Goal: Information Seeking & Learning: Check status

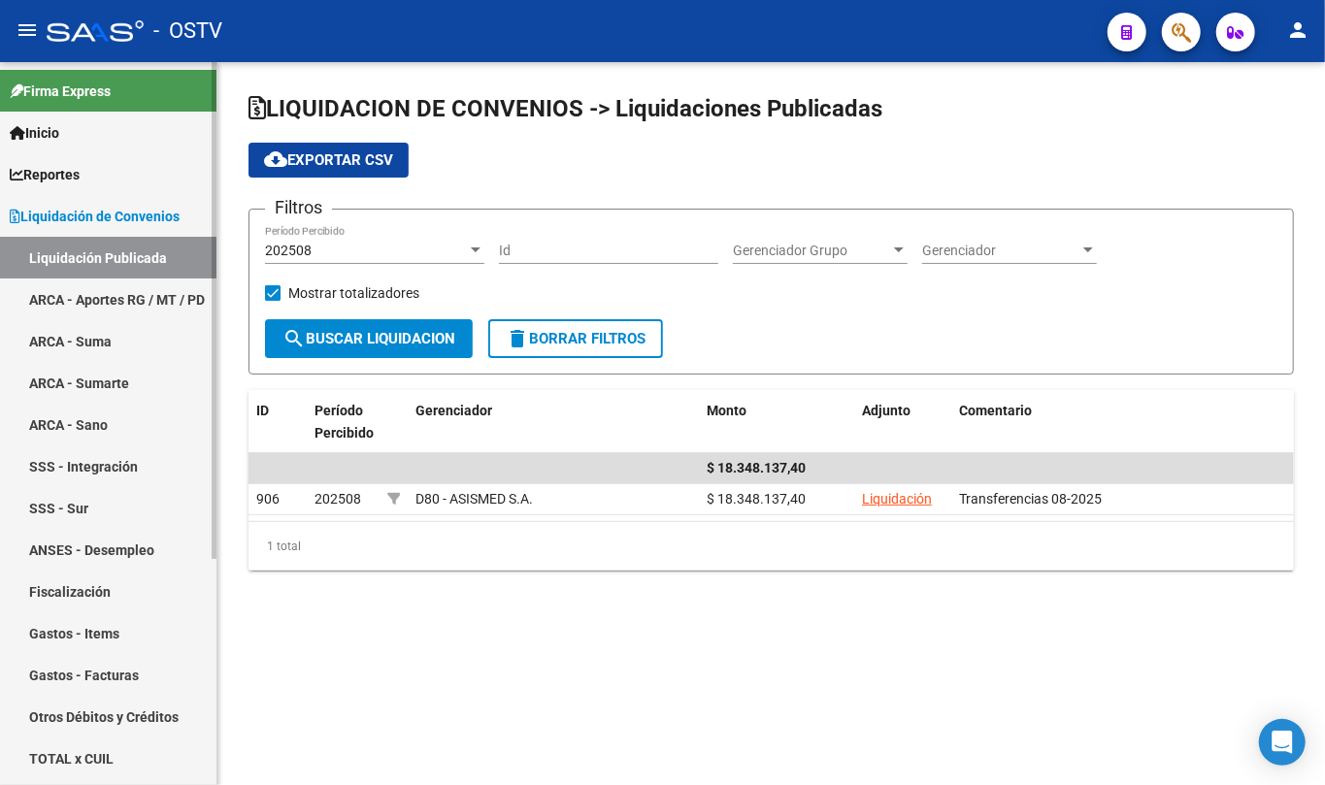
click at [132, 217] on span "Liquidación de Convenios" at bounding box center [95, 216] width 170 height 21
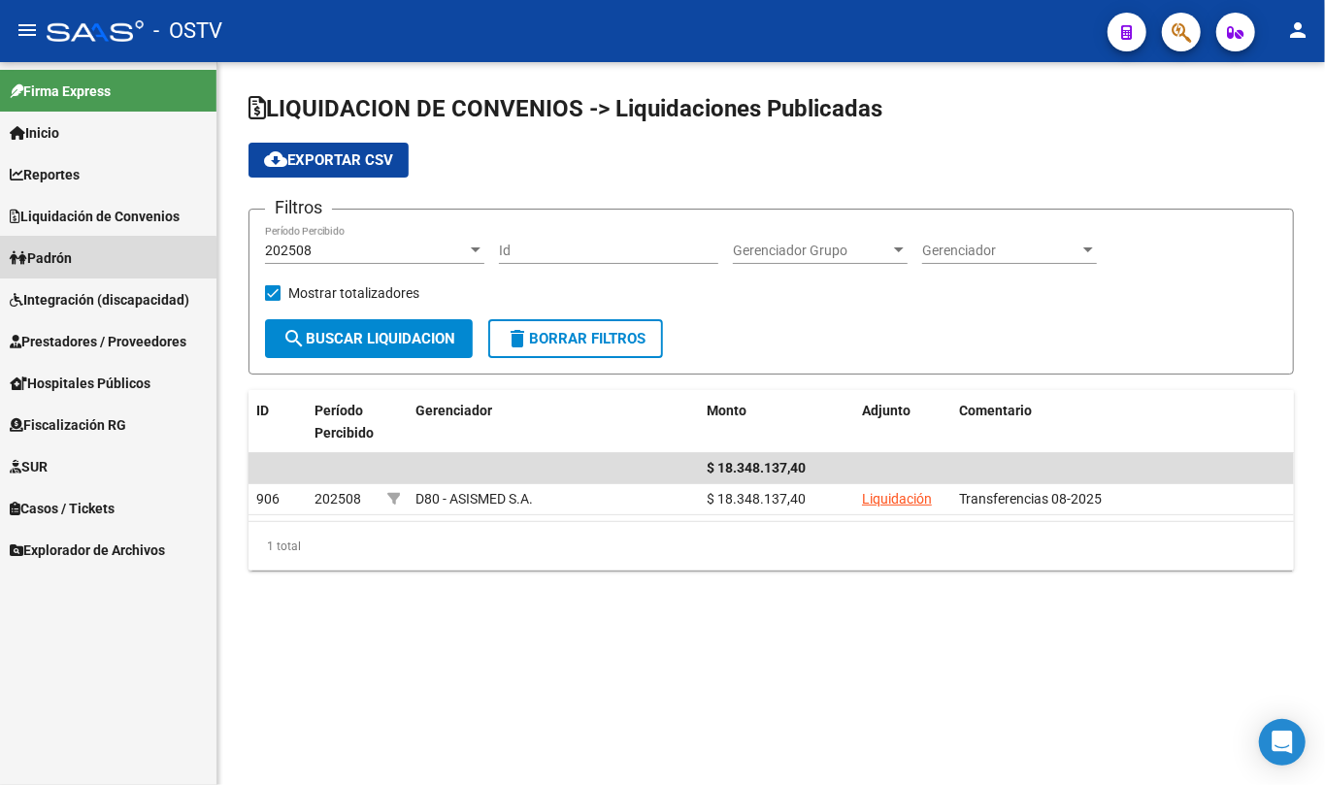
click at [105, 260] on link "Padrón" at bounding box center [108, 258] width 216 height 42
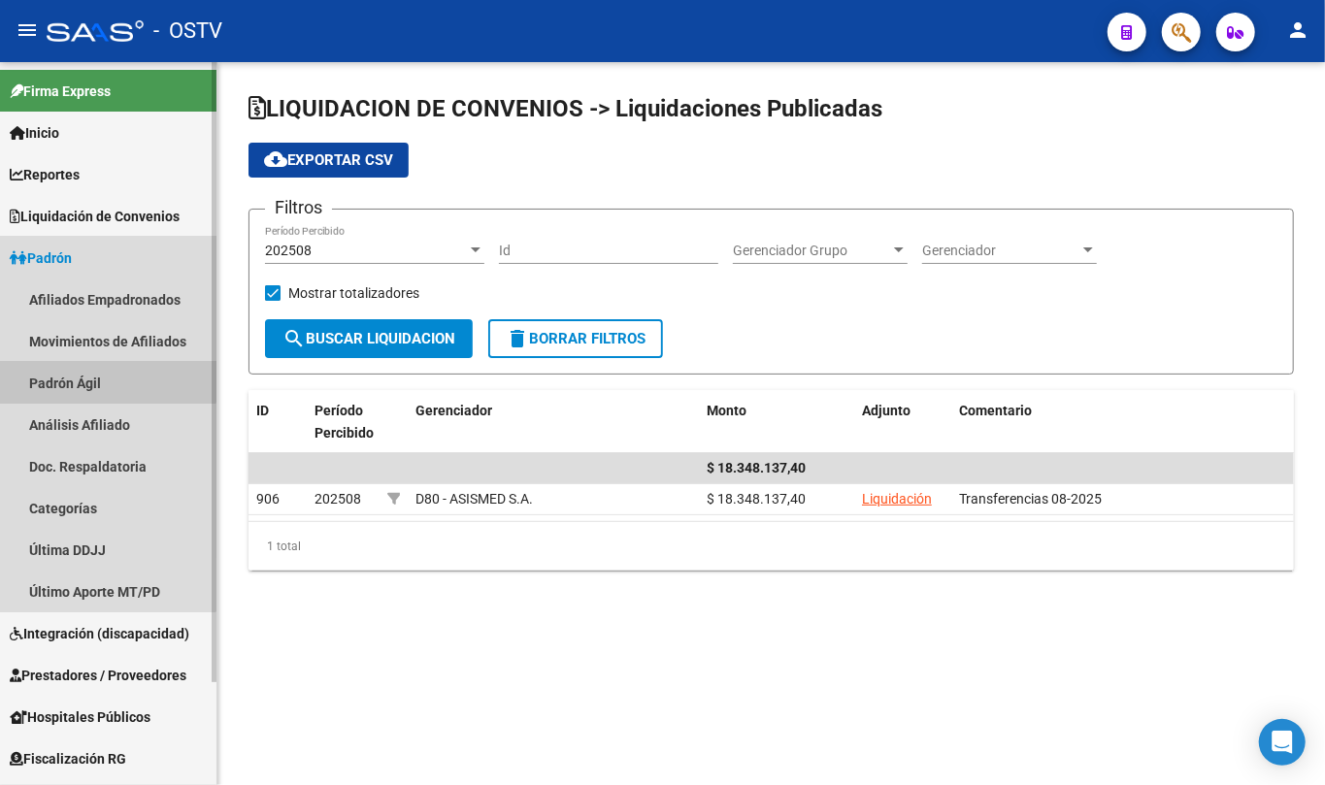
click at [79, 362] on link "Padrón Ágil" at bounding box center [108, 383] width 216 height 42
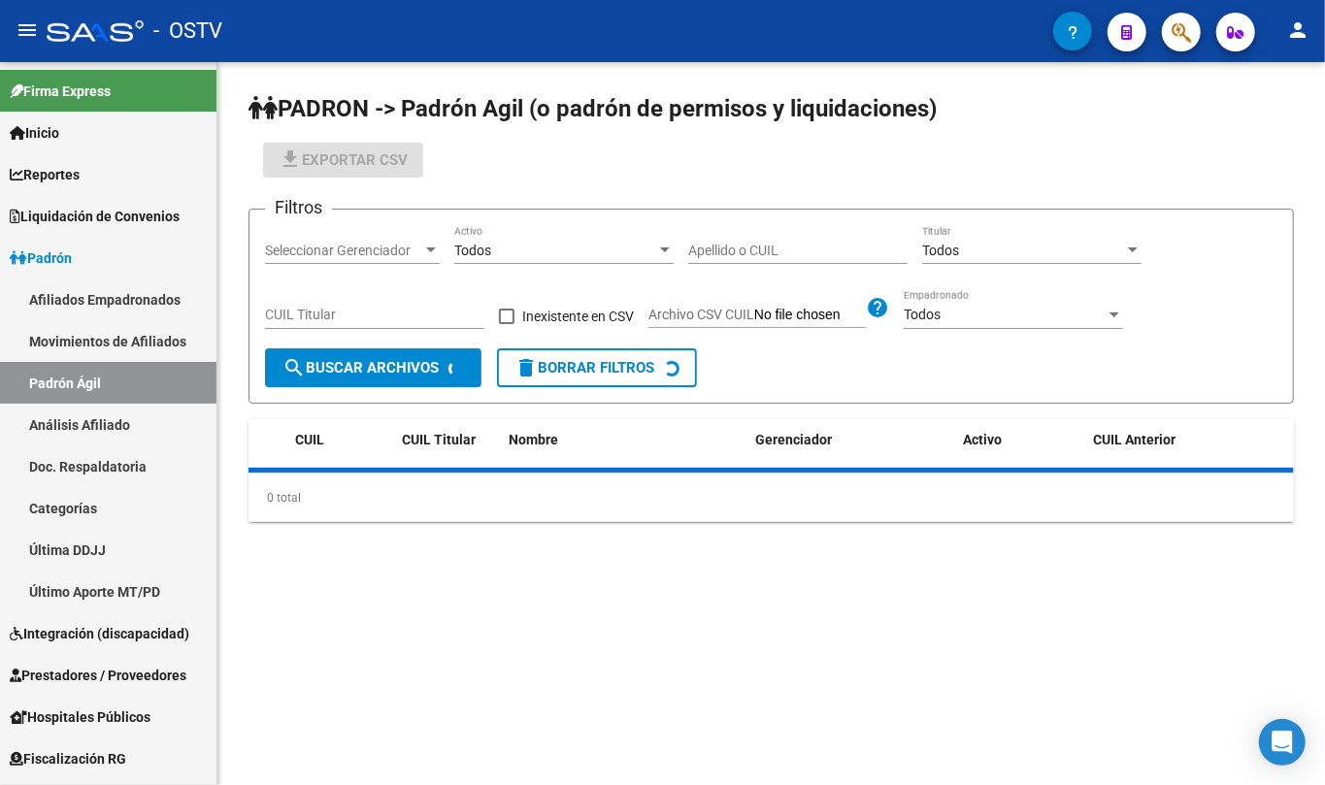
click at [835, 248] on input "Apellido o CUIL" at bounding box center [797, 251] width 219 height 17
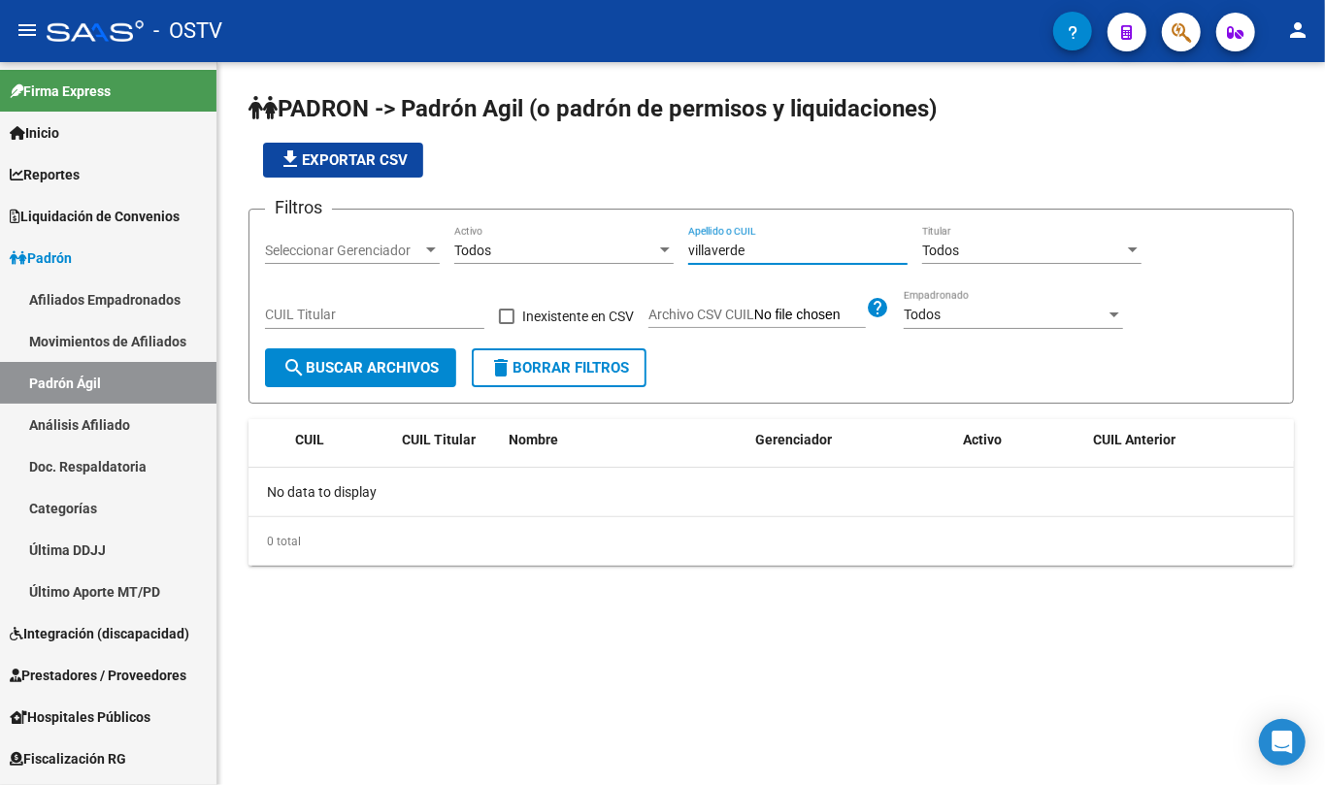
click at [797, 256] on input "villaverde" at bounding box center [797, 251] width 219 height 17
click at [734, 247] on input "villaverde" at bounding box center [797, 251] width 219 height 17
paste input "42155613"
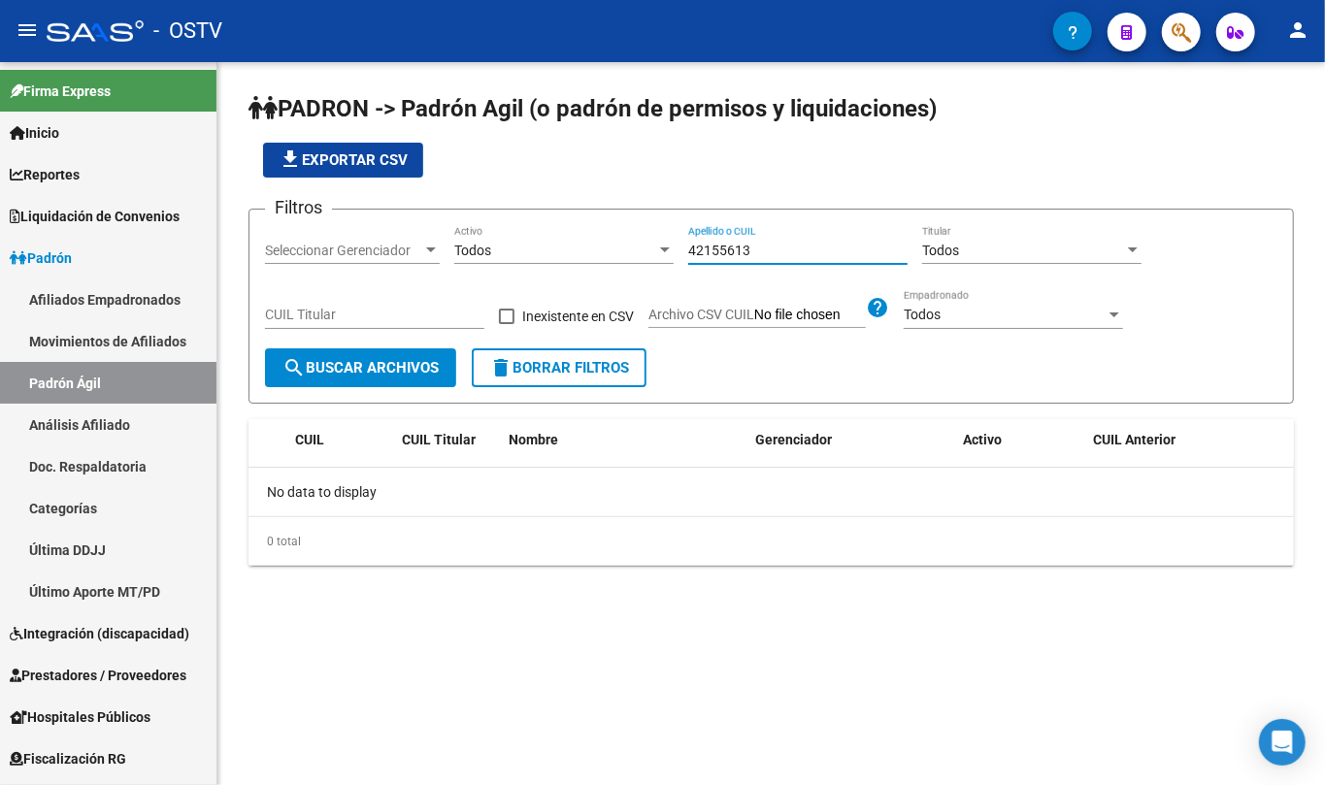
click at [732, 248] on input "42155613" at bounding box center [797, 251] width 219 height 17
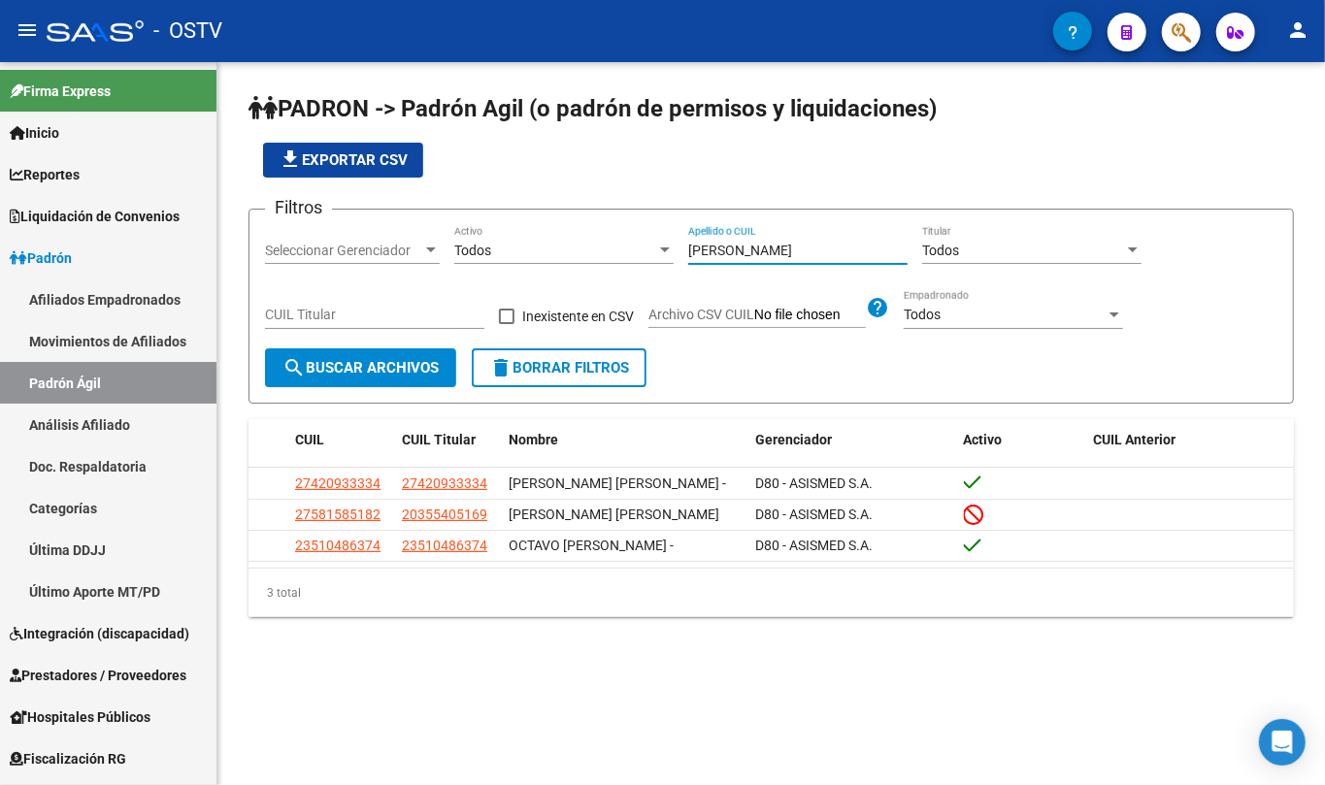
type input "[PERSON_NAME]"
